Goal: Book appointment/travel/reservation

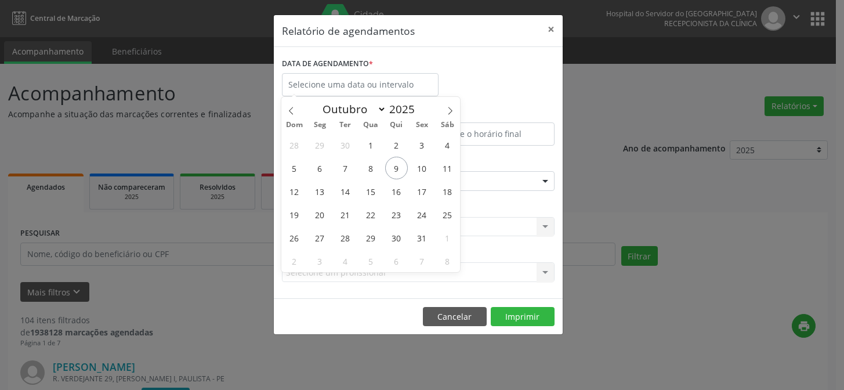
select select "9"
click at [317, 189] on span "13" at bounding box center [319, 191] width 23 height 23
type input "[DATE]"
click at [317, 189] on span "13" at bounding box center [319, 191] width 23 height 23
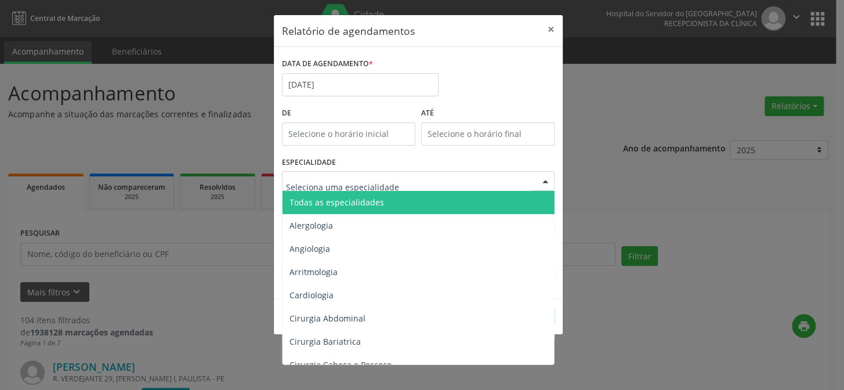
click at [412, 199] on span "Todas as especialidades" at bounding box center [418, 202] width 273 height 23
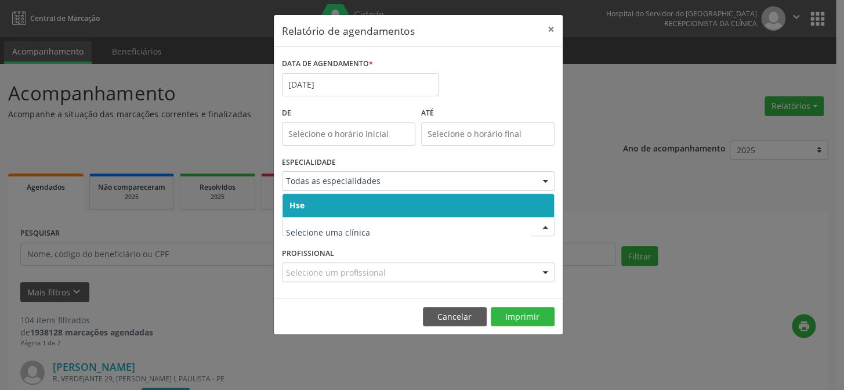
click at [373, 206] on span "Hse" at bounding box center [417, 205] width 271 height 23
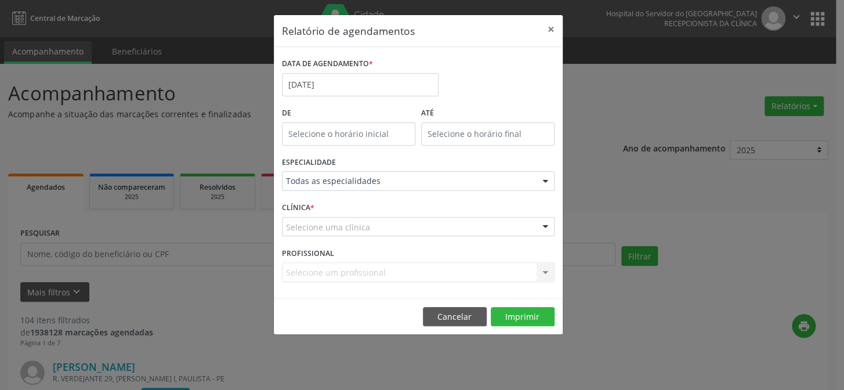
click at [395, 226] on div "Selecione uma clínica" at bounding box center [418, 227] width 273 height 20
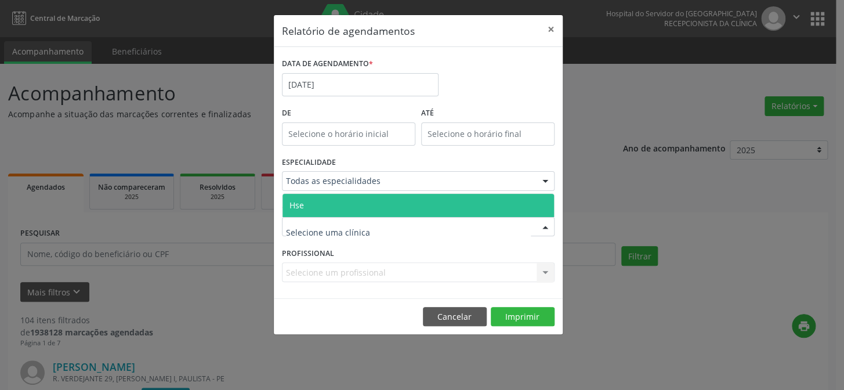
click at [394, 206] on span "Hse" at bounding box center [417, 205] width 271 height 23
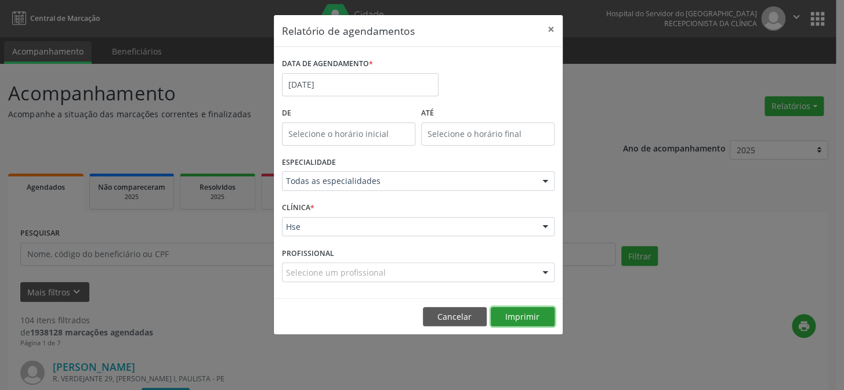
click at [521, 314] on button "Imprimir" at bounding box center [523, 317] width 64 height 20
